Goal: Task Accomplishment & Management: Manage account settings

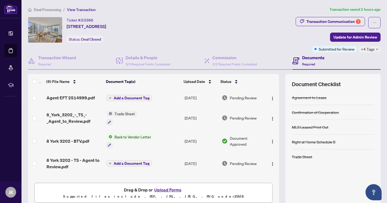
click at [51, 8] on span "Deal Processing" at bounding box center [47, 9] width 27 height 5
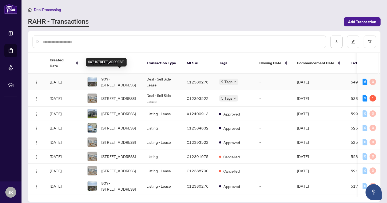
click at [116, 78] on span "907-[STREET_ADDRESS]" at bounding box center [119, 82] width 37 height 12
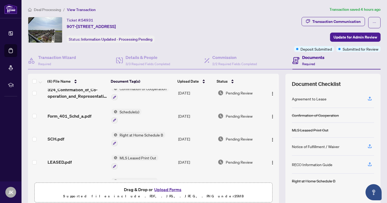
scroll to position [46, 0]
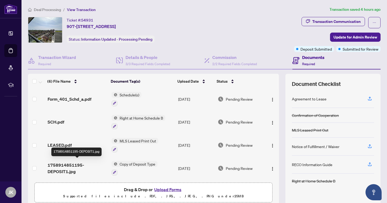
click at [64, 165] on span "1758914851195-DEPOSIT1.jpg" at bounding box center [78, 167] width 60 height 13
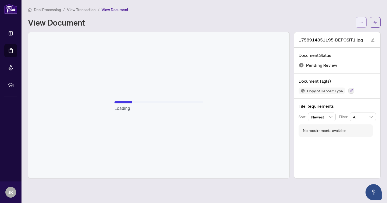
click at [361, 23] on icon "ellipsis" at bounding box center [361, 22] width 4 height 4
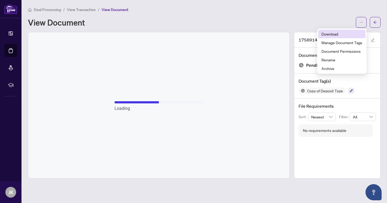
click at [341, 36] on span "Download" at bounding box center [341, 34] width 41 height 6
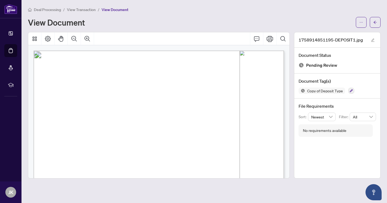
click at [52, 9] on span "Deal Processing" at bounding box center [47, 9] width 27 height 5
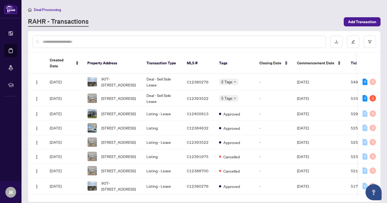
click at [186, 17] on div "RAHR - Transactions" at bounding box center [184, 22] width 313 height 10
click at [113, 78] on span "907-[STREET_ADDRESS]" at bounding box center [119, 82] width 37 height 12
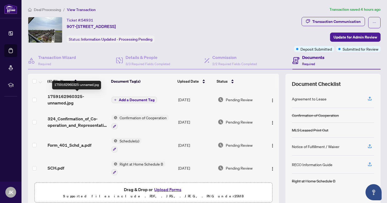
click at [69, 98] on span "1759162960325-unnamed.jpg" at bounding box center [78, 99] width 60 height 13
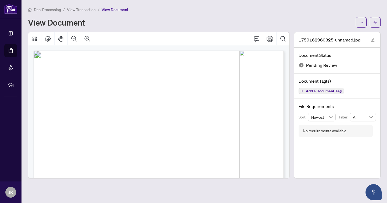
click at [39, 8] on span "Deal Processing" at bounding box center [47, 9] width 27 height 5
